Goal: Information Seeking & Learning: Learn about a topic

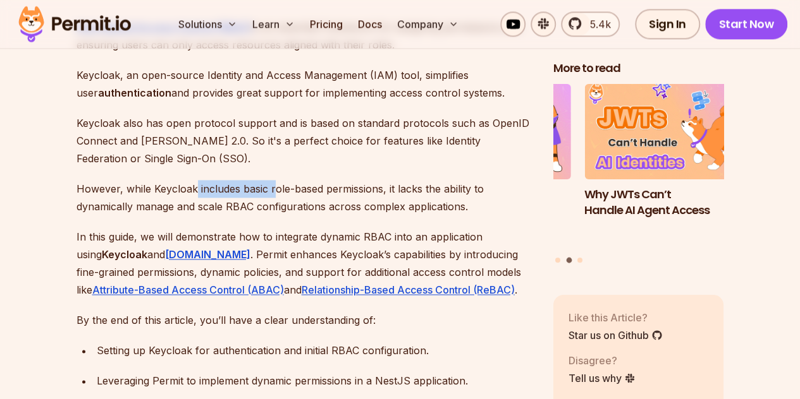
drag, startPoint x: 193, startPoint y: 179, endPoint x: 276, endPoint y: 173, distance: 83.0
click at [276, 180] on p "However, while Keycloak includes basic role-based permissions, it lacks the abi…" at bounding box center [304, 197] width 456 height 35
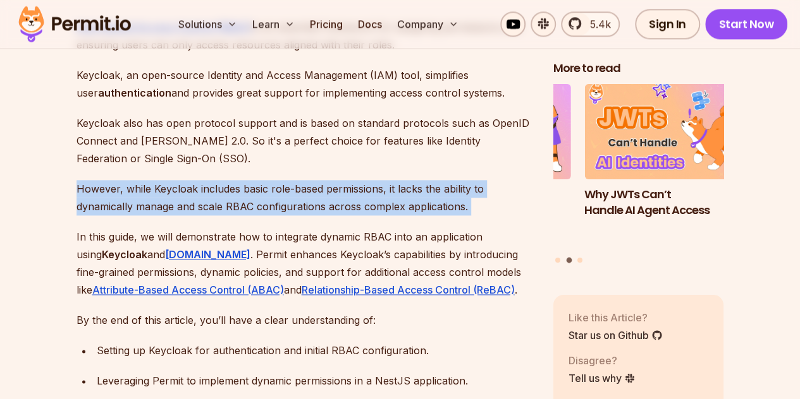
click at [276, 180] on p "However, while Keycloak includes basic role-based permissions, it lacks the abi…" at bounding box center [304, 197] width 456 height 35
click at [207, 188] on p "However, while Keycloak includes basic role-based permissions, it lacks the abi…" at bounding box center [304, 197] width 456 height 35
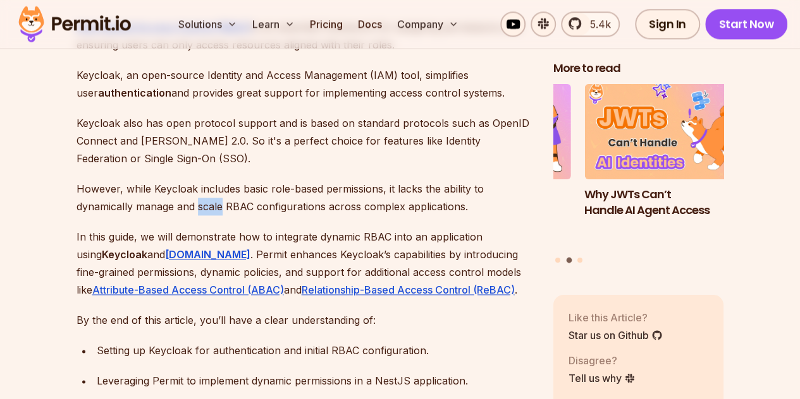
click at [207, 188] on p "However, while Keycloak includes basic role-based permissions, it lacks the abi…" at bounding box center [304, 197] width 456 height 35
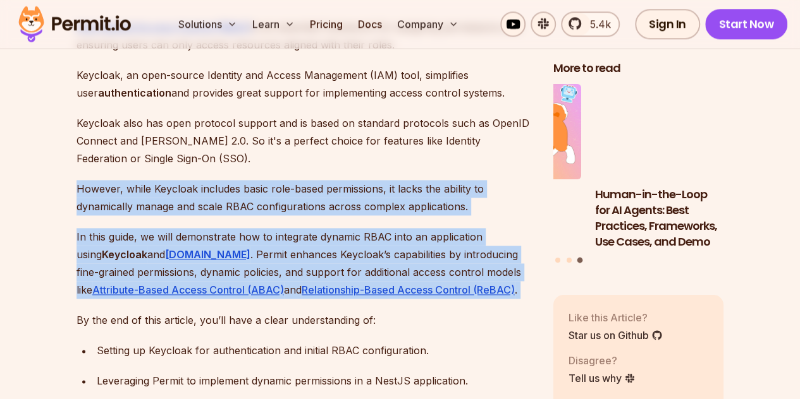
drag, startPoint x: 207, startPoint y: 188, endPoint x: 341, endPoint y: 200, distance: 133.9
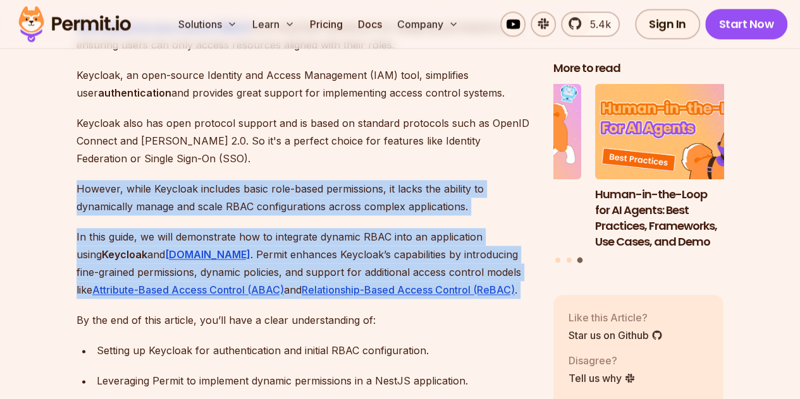
click at [296, 228] on p "In this guide, we will demonstrate how to integrate dynamic RBAC into an applic…" at bounding box center [304, 263] width 456 height 71
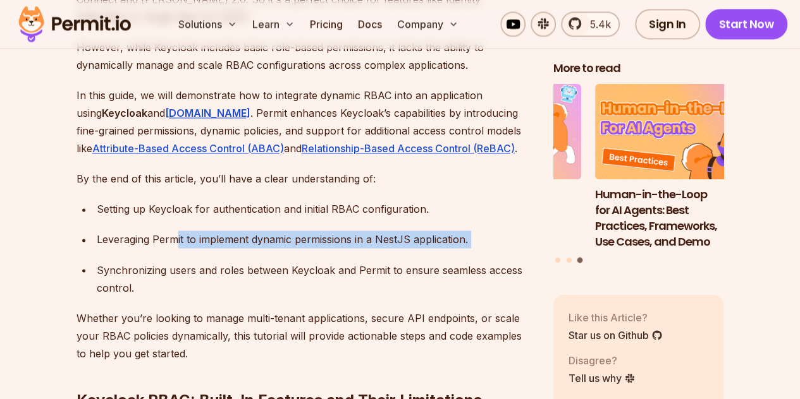
drag, startPoint x: 174, startPoint y: 221, endPoint x: 225, endPoint y: 243, distance: 55.4
click at [225, 243] on ul "Setting up Keycloak for authentication and initial RBAC configuration. Leveragi…" at bounding box center [304, 248] width 456 height 96
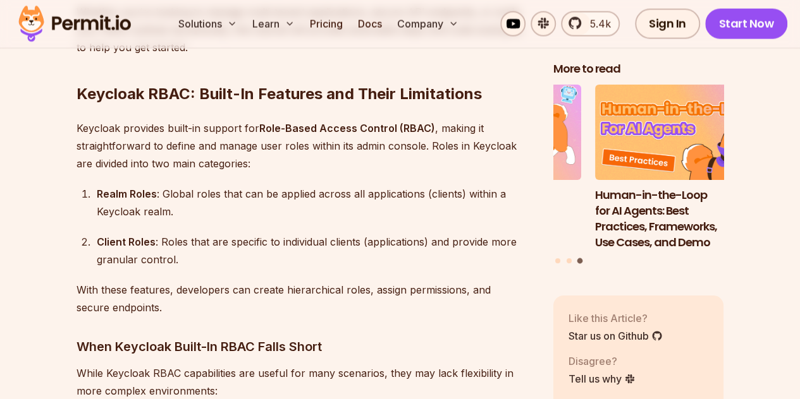
scroll to position [1262, 0]
